Goal: Use online tool/utility: Utilize a website feature to perform a specific function

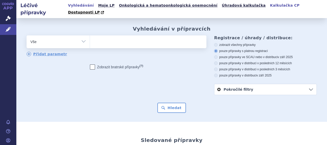
click at [269, 5] on link "Kalkulačka CP" at bounding box center [285, 5] width 33 height 7
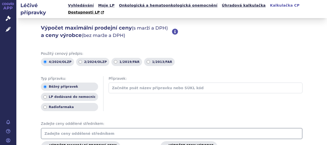
click at [74, 128] on input "text" at bounding box center [172, 133] width 262 height 11
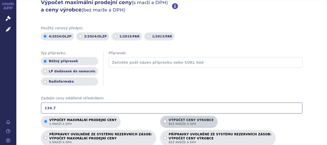
type input "134.7"
click at [175, 119] on p "Výpočet ceny výrobce bez marže a DPH" at bounding box center [191, 123] width 45 height 8
click at [167, 120] on input "Výpočet ceny výrobce bez marže a DPH" at bounding box center [164, 121] width 3 height 3
radio input "true"
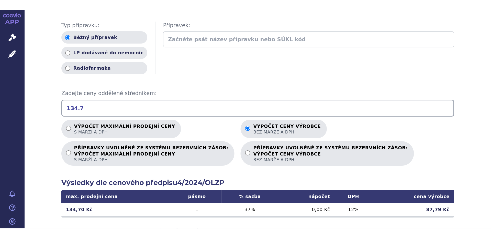
scroll to position [77, 0]
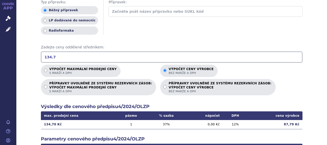
drag, startPoint x: 56, startPoint y: 51, endPoint x: 34, endPoint y: 51, distance: 22.0
click at [34, 51] on div "Výpočet maximální prodejní ceny (s marží a DPH) a ceny výrobce (bez marže a DPH…" at bounding box center [171, 90] width 311 height 298
type input "2"
drag, startPoint x: 67, startPoint y: 52, endPoint x: 37, endPoint y: 50, distance: 30.2
click at [37, 50] on div "Výpočet maximální prodejní ceny (s marží a DPH) a ceny výrobce (bez marže a DPH…" at bounding box center [171, 90] width 311 height 298
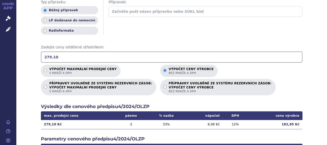
type input "279.10"
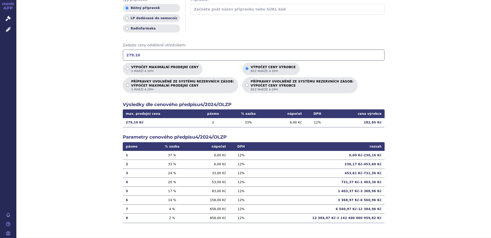
scroll to position [72, 0]
